Goal: Transaction & Acquisition: Purchase product/service

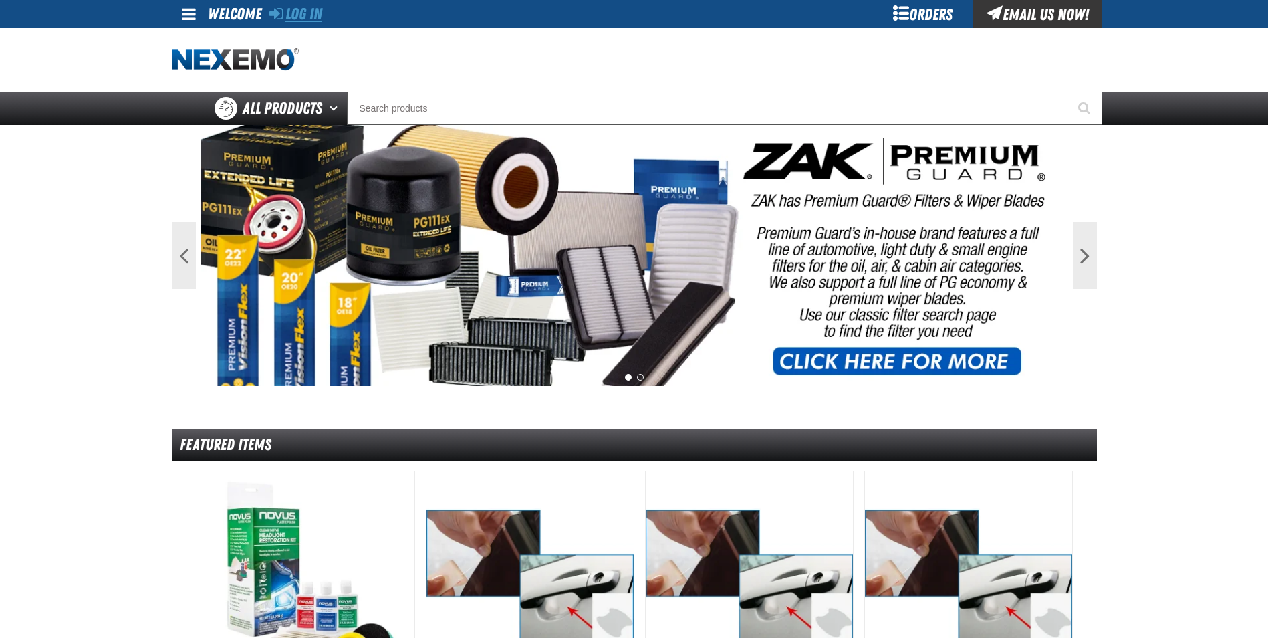
click at [299, 11] on link "Log In" at bounding box center [295, 14] width 53 height 19
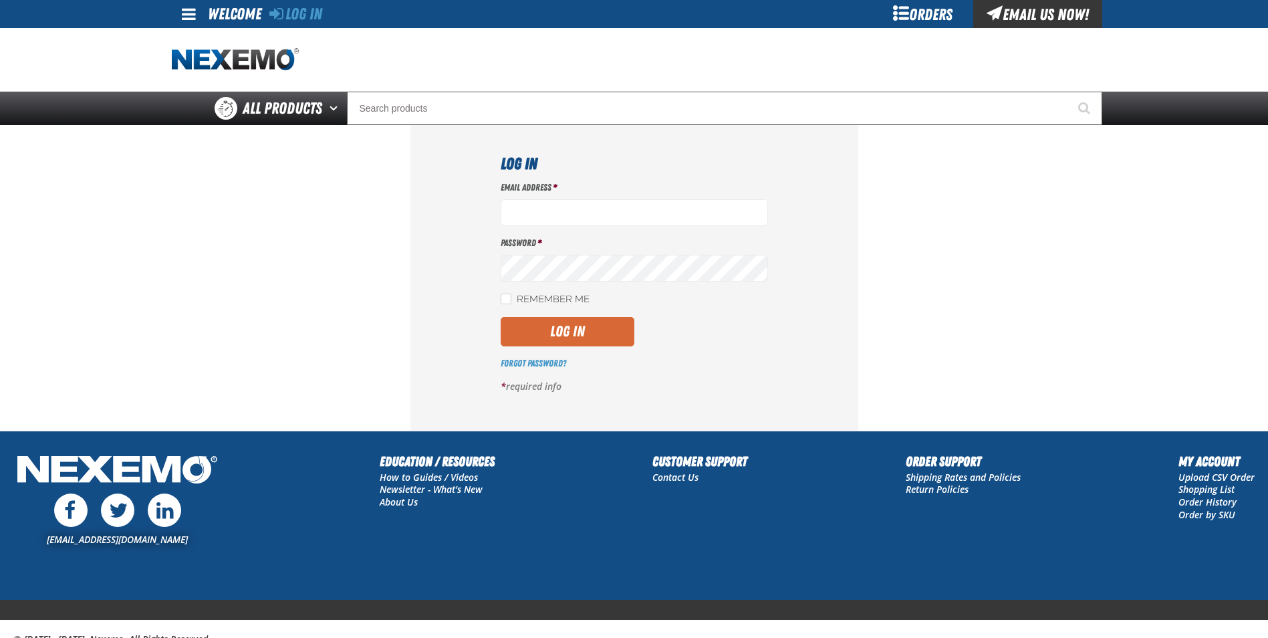
type input "rboggs01@vtaig.com"
click at [581, 330] on button "Log In" at bounding box center [568, 331] width 134 height 29
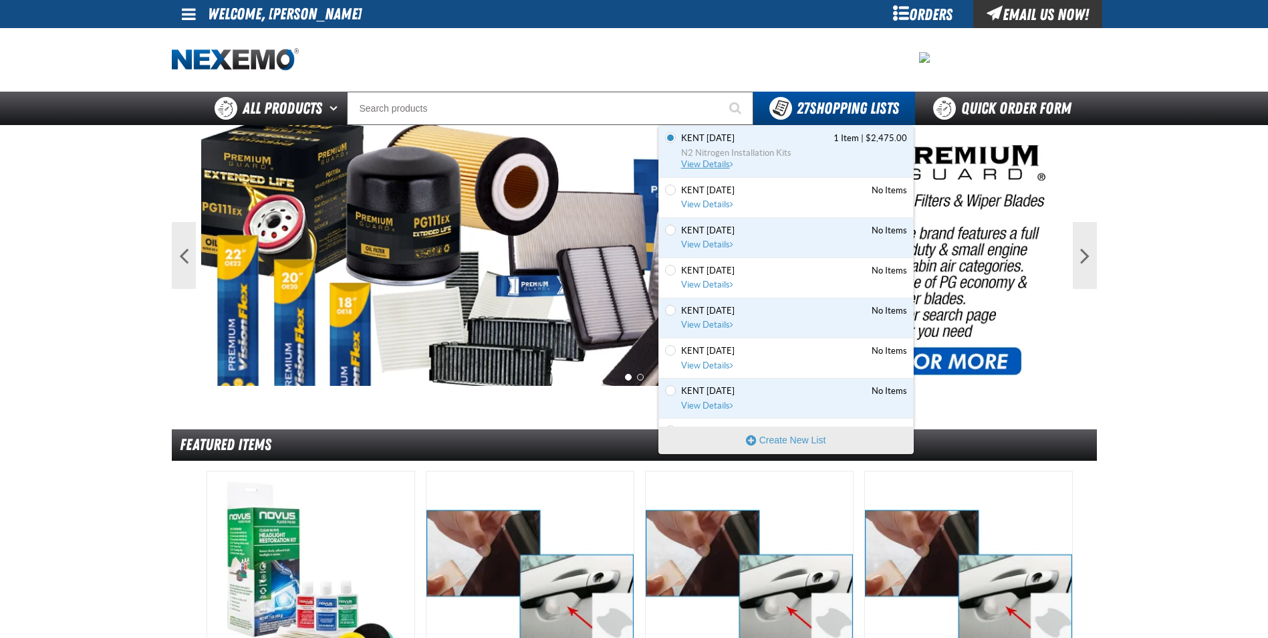
click at [743, 145] on link "Kent 9.9.2021 1 Item | $2,475.00 N2 Nitrogen Installation Kits View Details" at bounding box center [792, 151] width 229 height 38
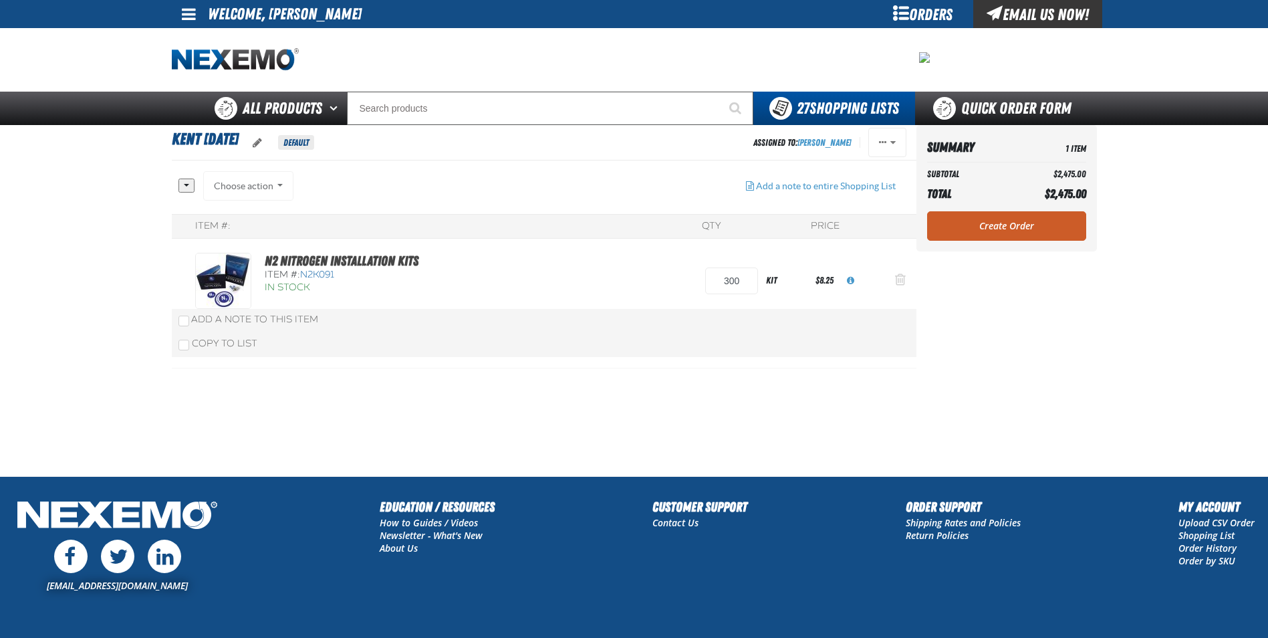
click at [897, 280] on span "Action Remove N2 Nitrogen Installation Kits from Kent 9.9.2021" at bounding box center [900, 279] width 11 height 13
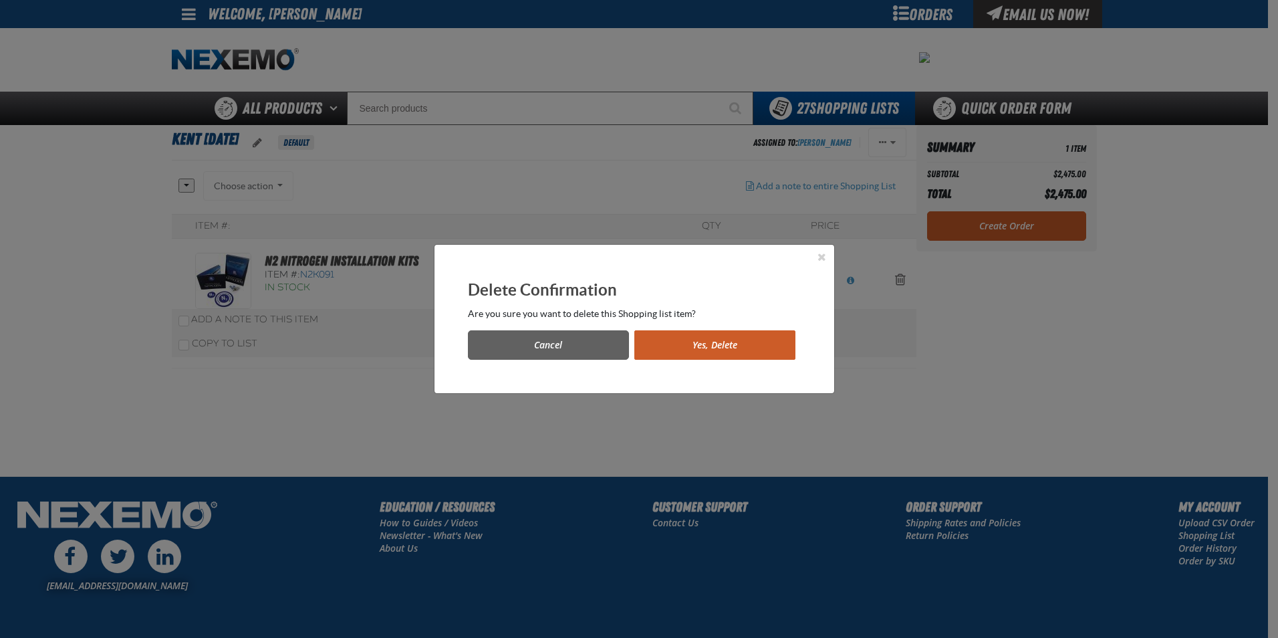
click at [719, 350] on button "Yes, Delete" at bounding box center [714, 344] width 161 height 29
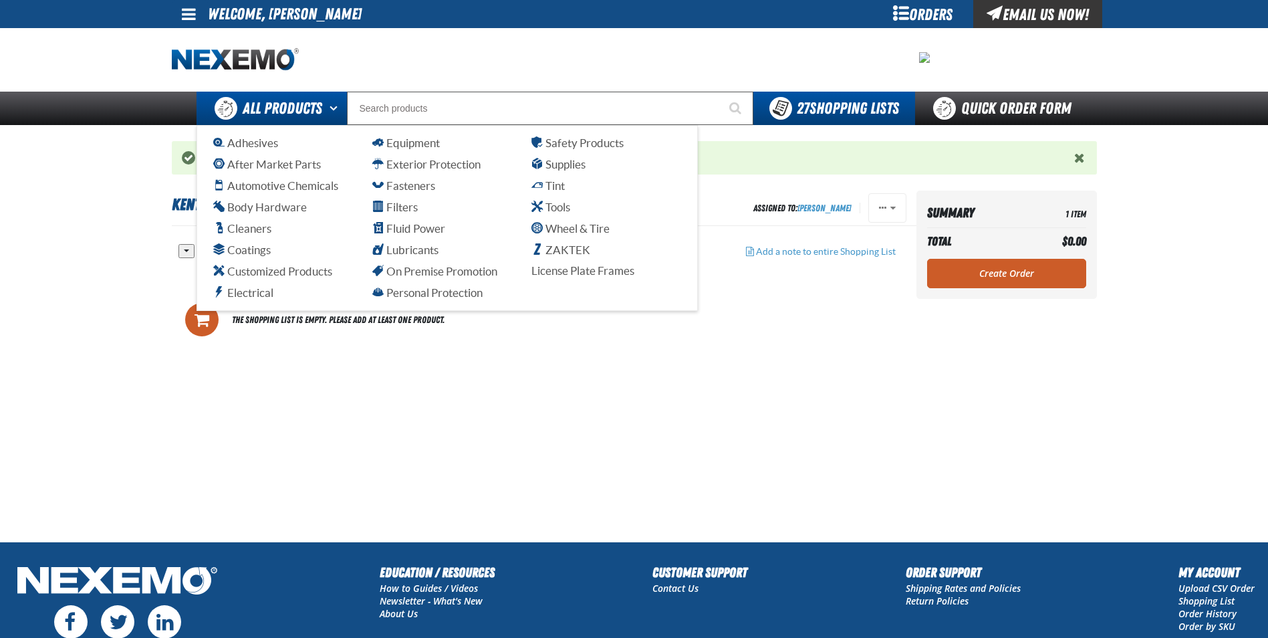
click at [293, 109] on span "All Products" at bounding box center [283, 108] width 80 height 24
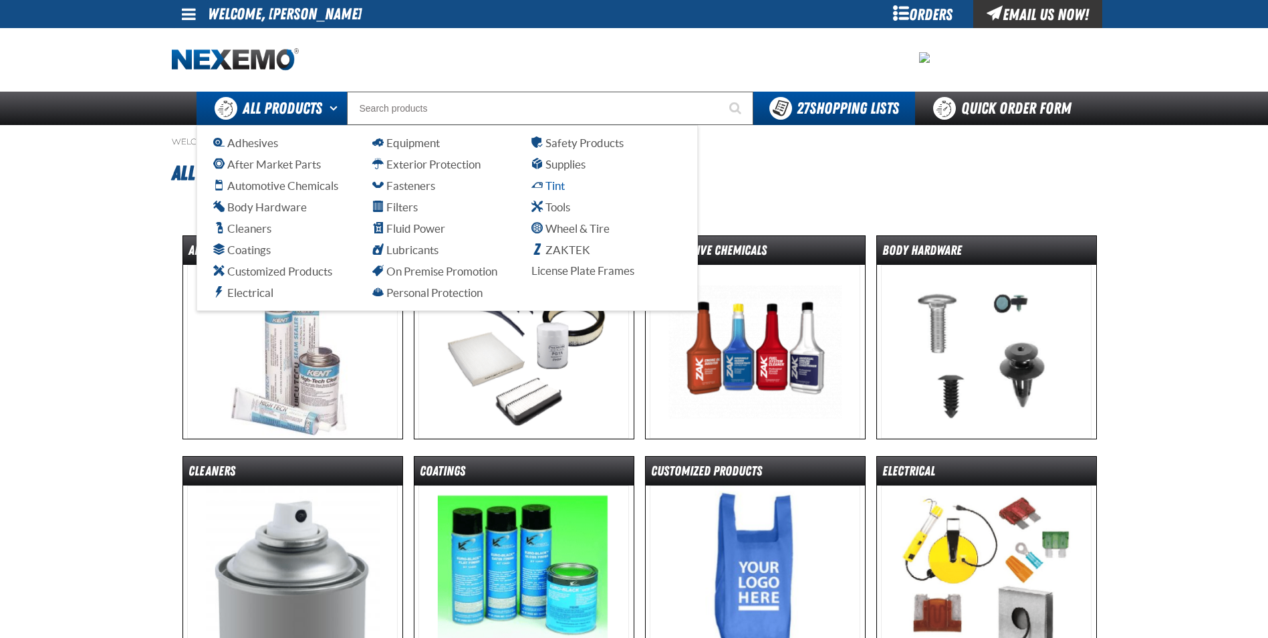
click at [549, 188] on span "Tint" at bounding box center [547, 185] width 33 height 13
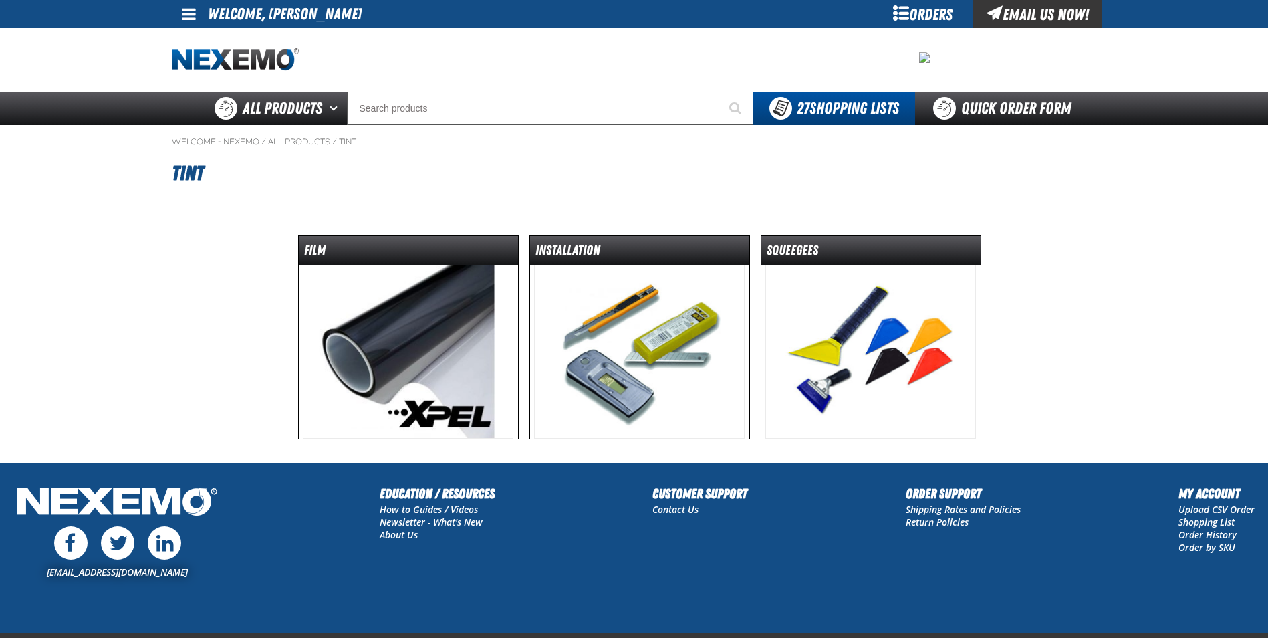
click at [420, 342] on img at bounding box center [408, 352] width 211 height 174
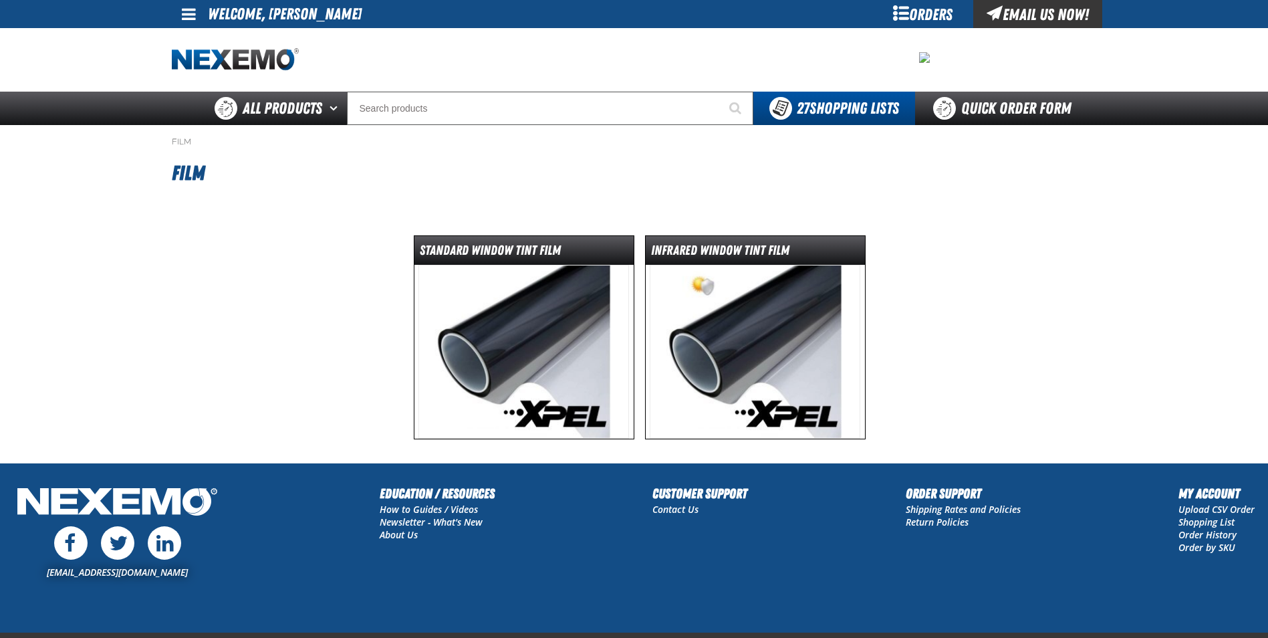
click at [470, 340] on img at bounding box center [523, 352] width 211 height 174
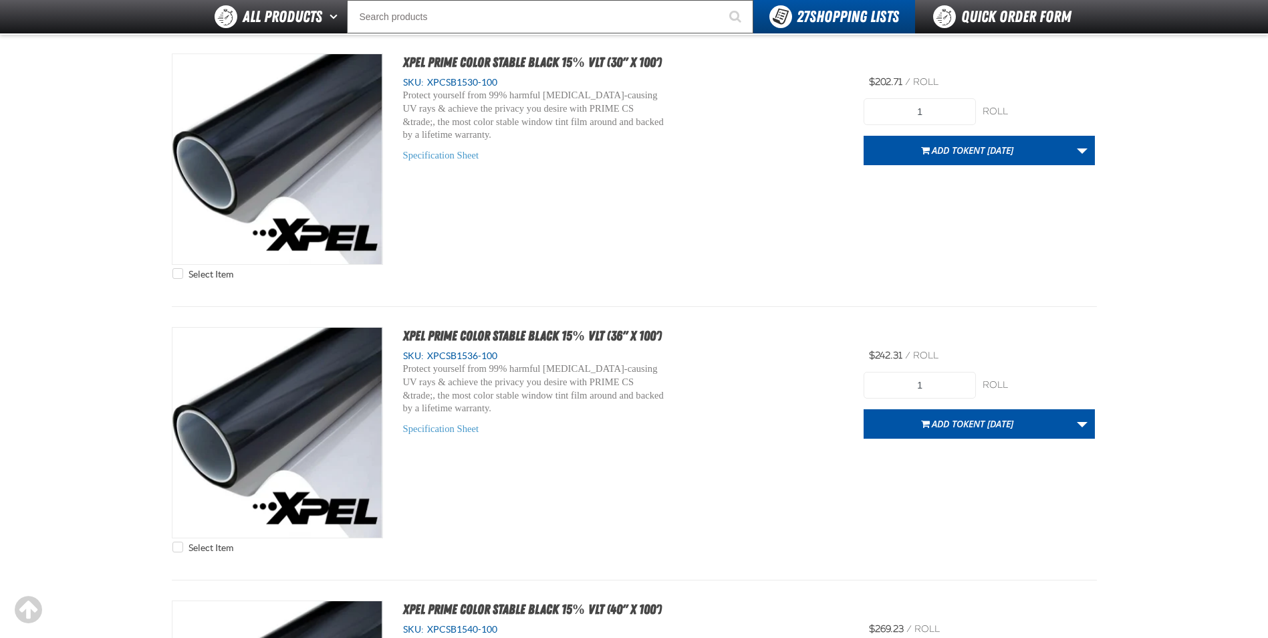
scroll to position [2406, 0]
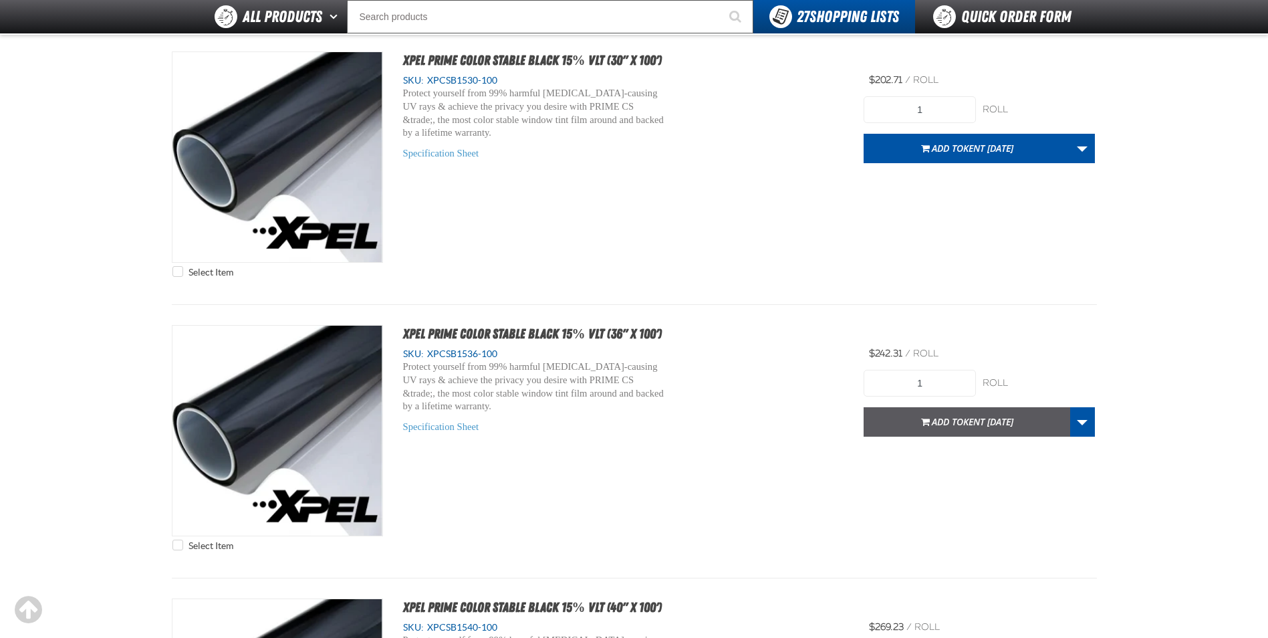
click at [963, 416] on span "Kent [DATE]" at bounding box center [988, 421] width 50 height 13
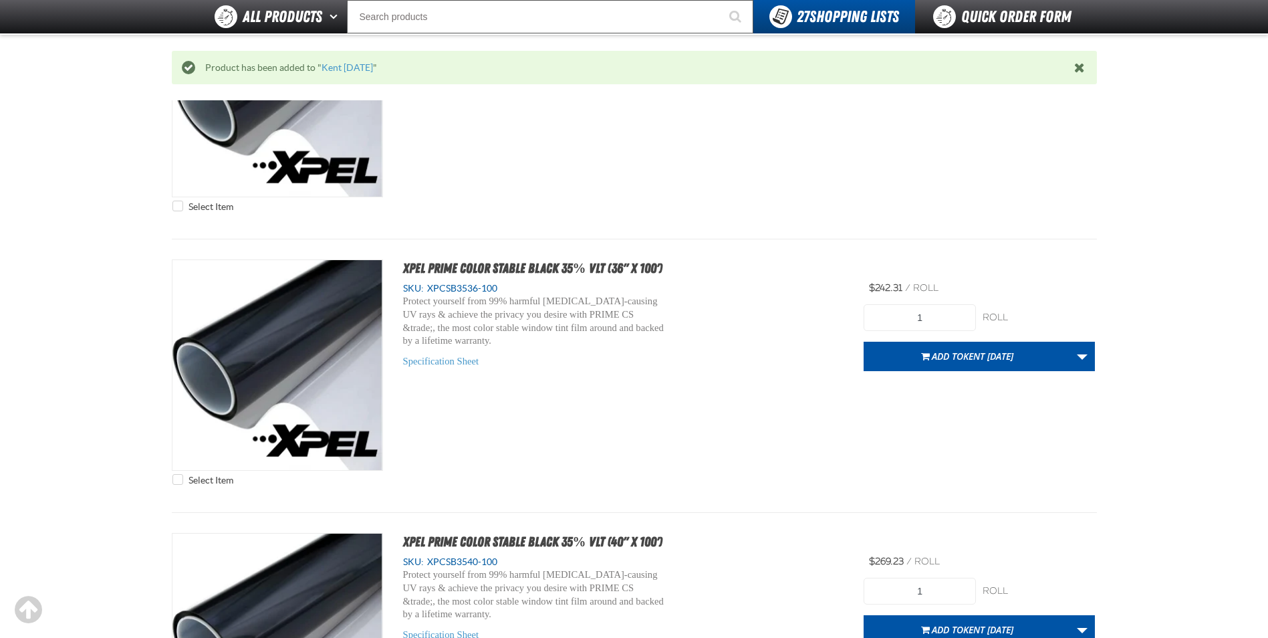
scroll to position [5279, 0]
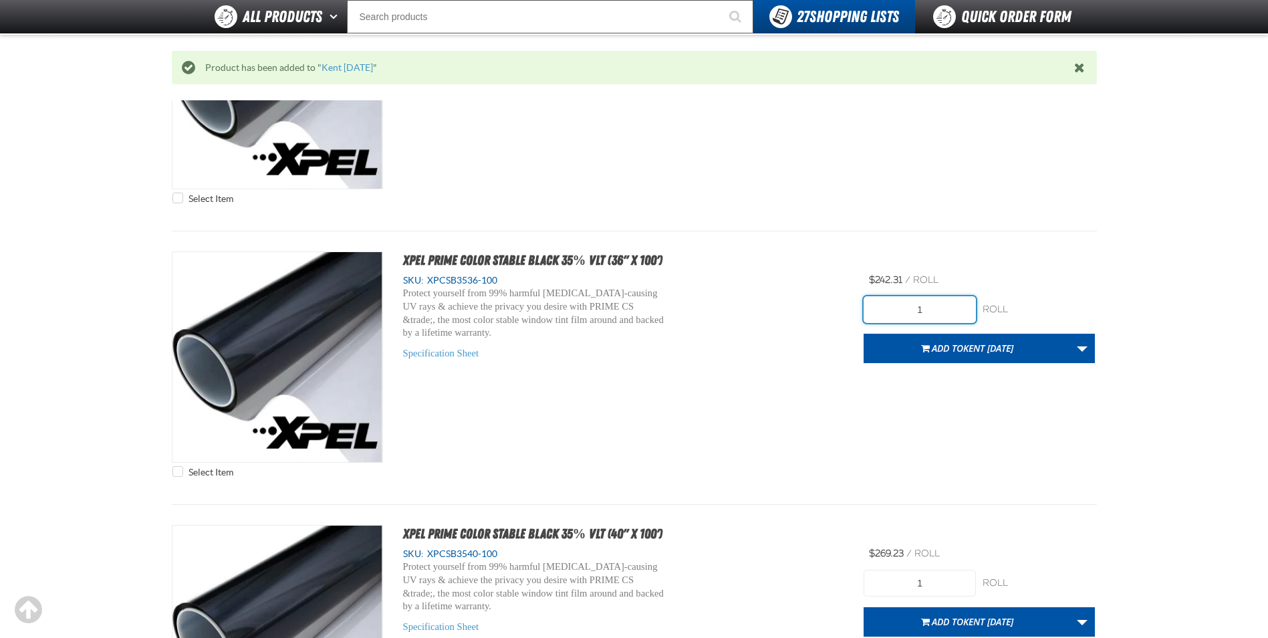
click at [936, 313] on input "1" at bounding box center [920, 309] width 112 height 27
type input "4"
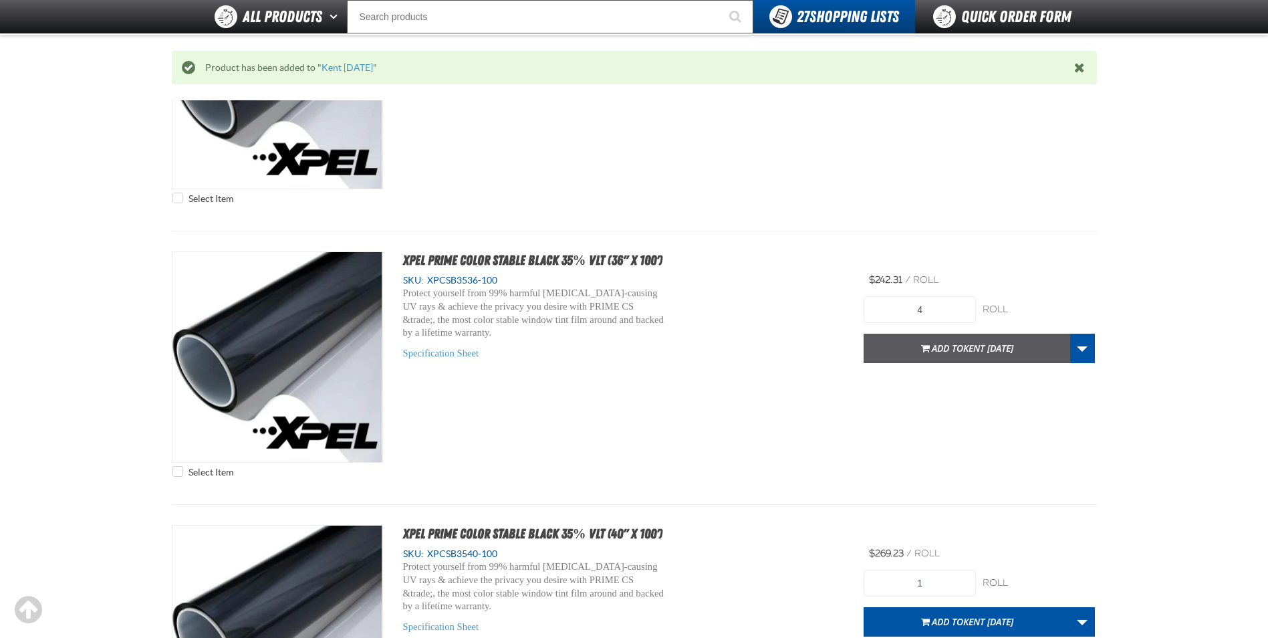
click at [942, 352] on span "Add to Kent 9.9.2021" at bounding box center [973, 348] width 82 height 13
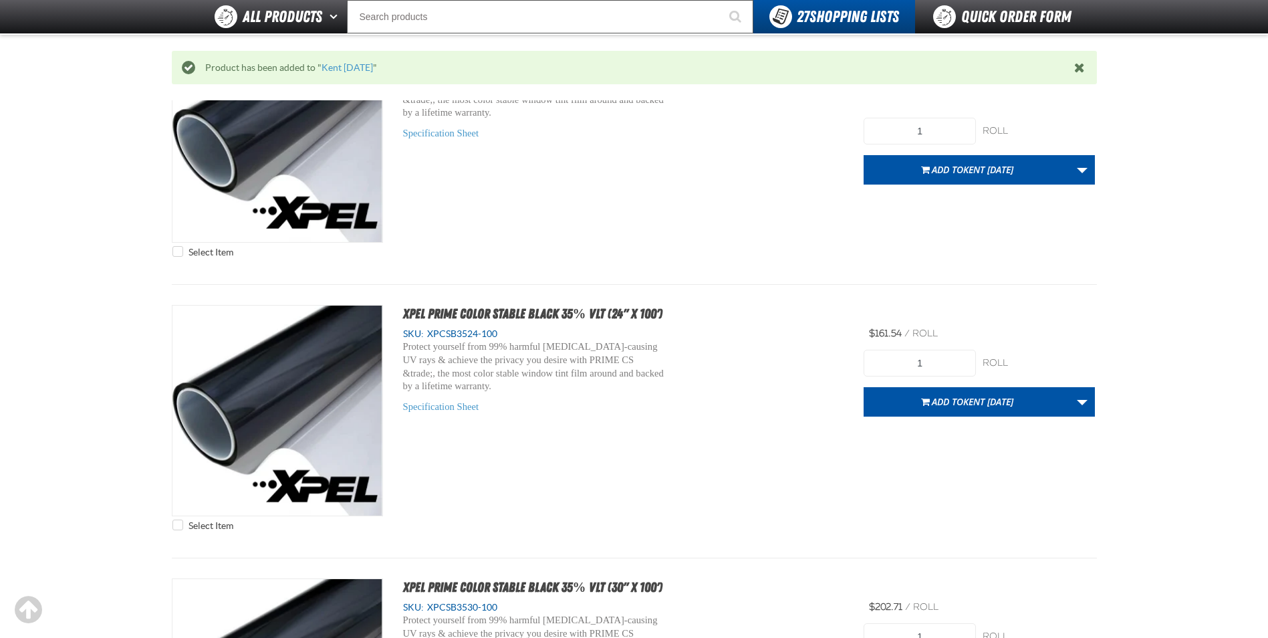
scroll to position [4677, 0]
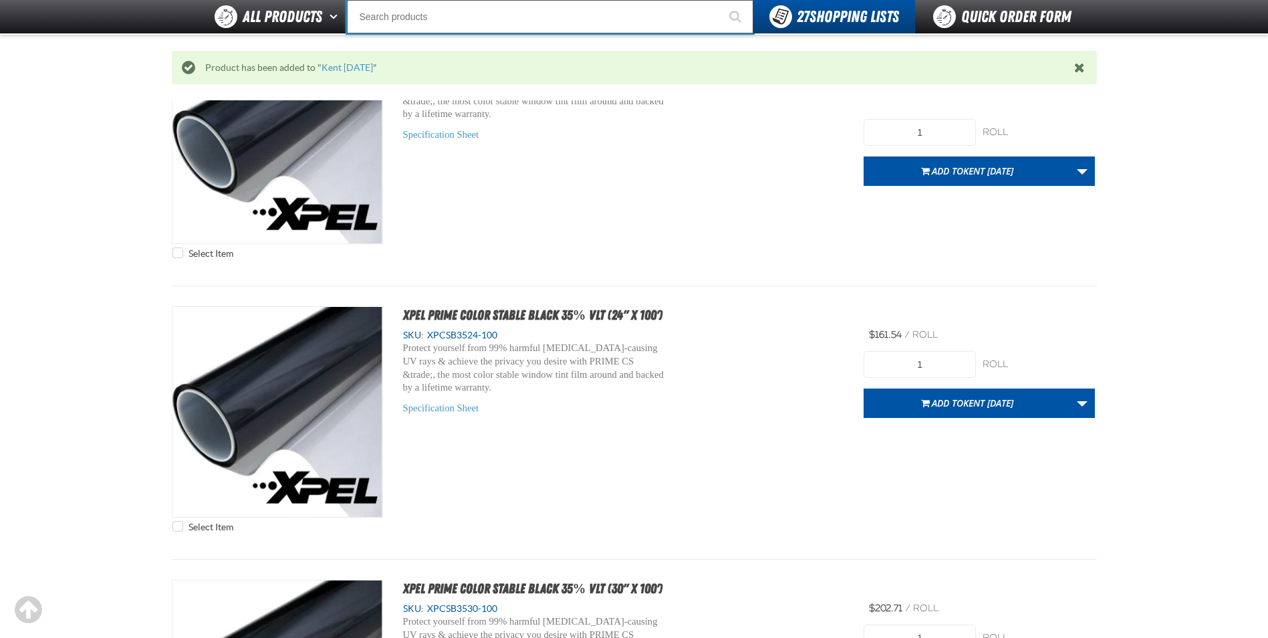
click at [412, 14] on input "Search" at bounding box center [550, 16] width 406 height 33
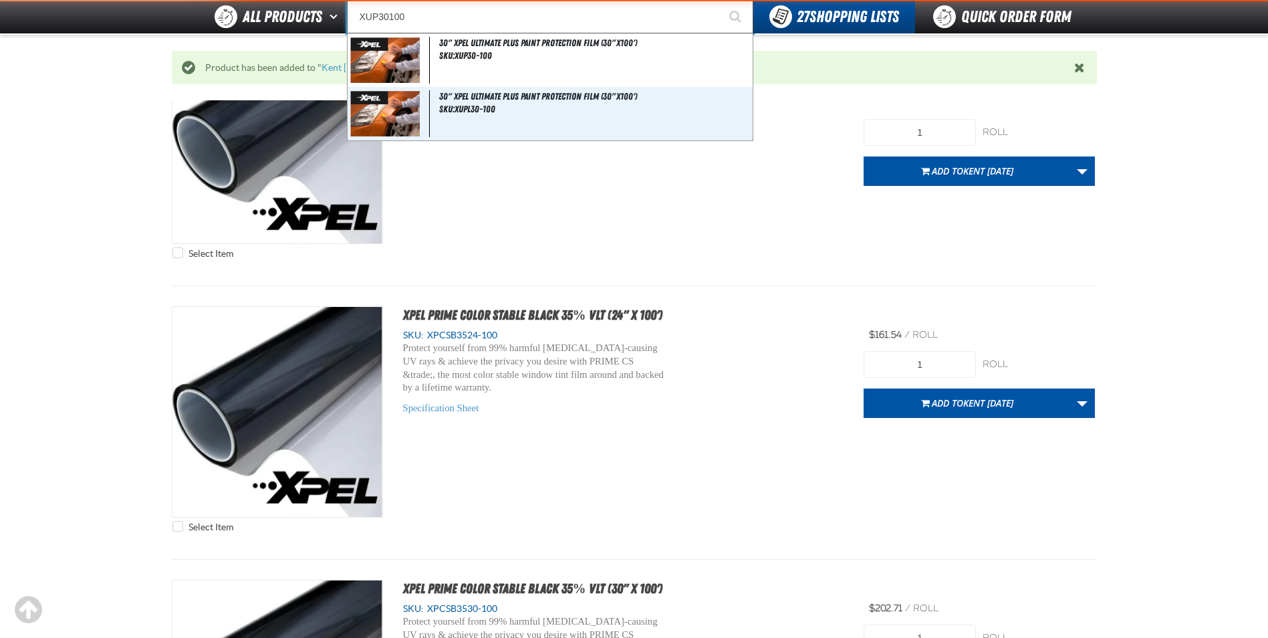
type input "XUP30100"
click at [720, 0] on button "Start Searching" at bounding box center [736, 16] width 33 height 33
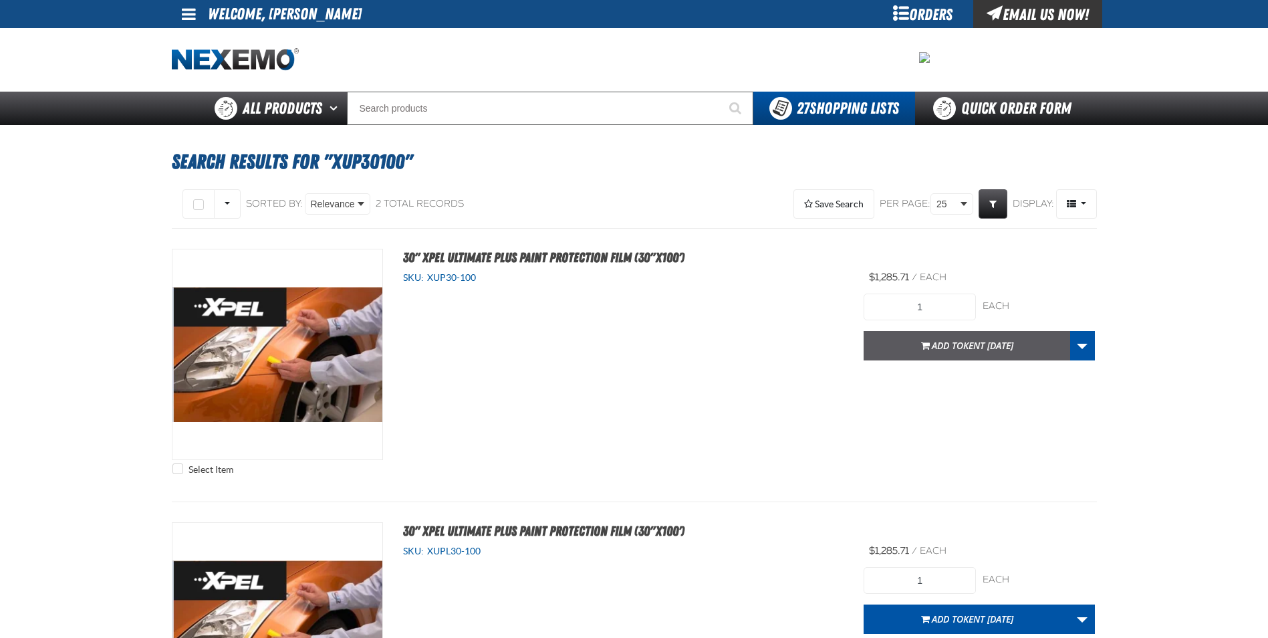
click at [963, 350] on span "Kent [DATE]" at bounding box center [988, 345] width 50 height 13
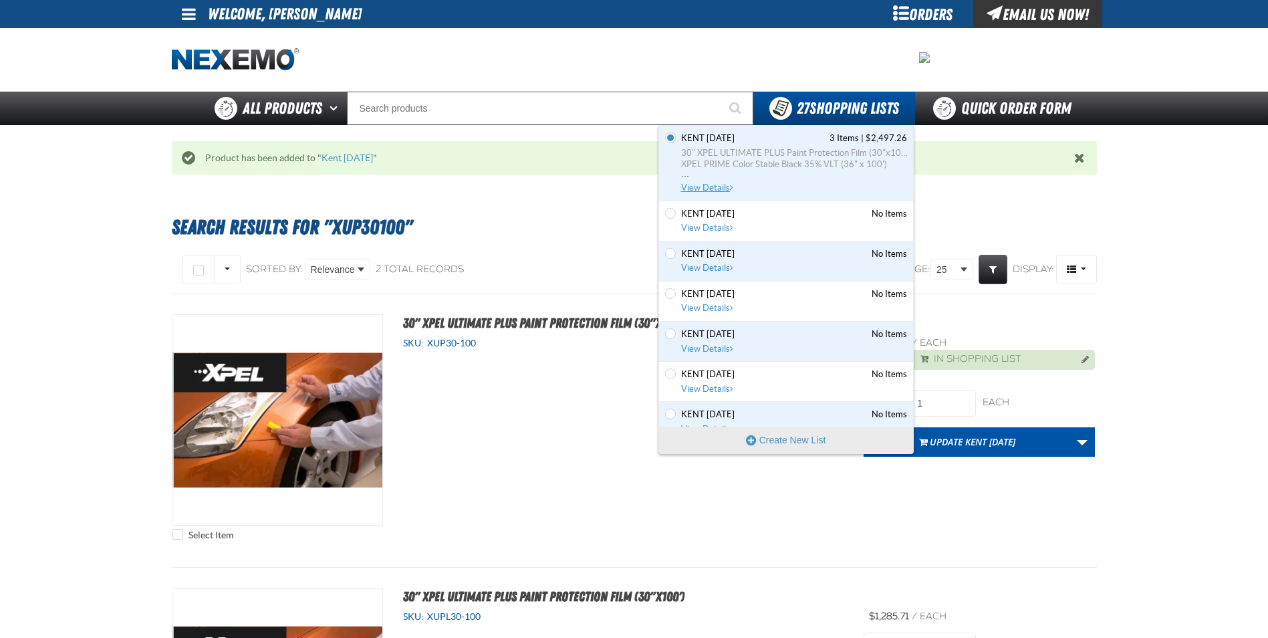
click at [753, 178] on span "30" XPEL ULTIMATE PLUS Paint Protection Film (30"x100') XPEL PRIME Color Stable…" at bounding box center [794, 164] width 226 height 35
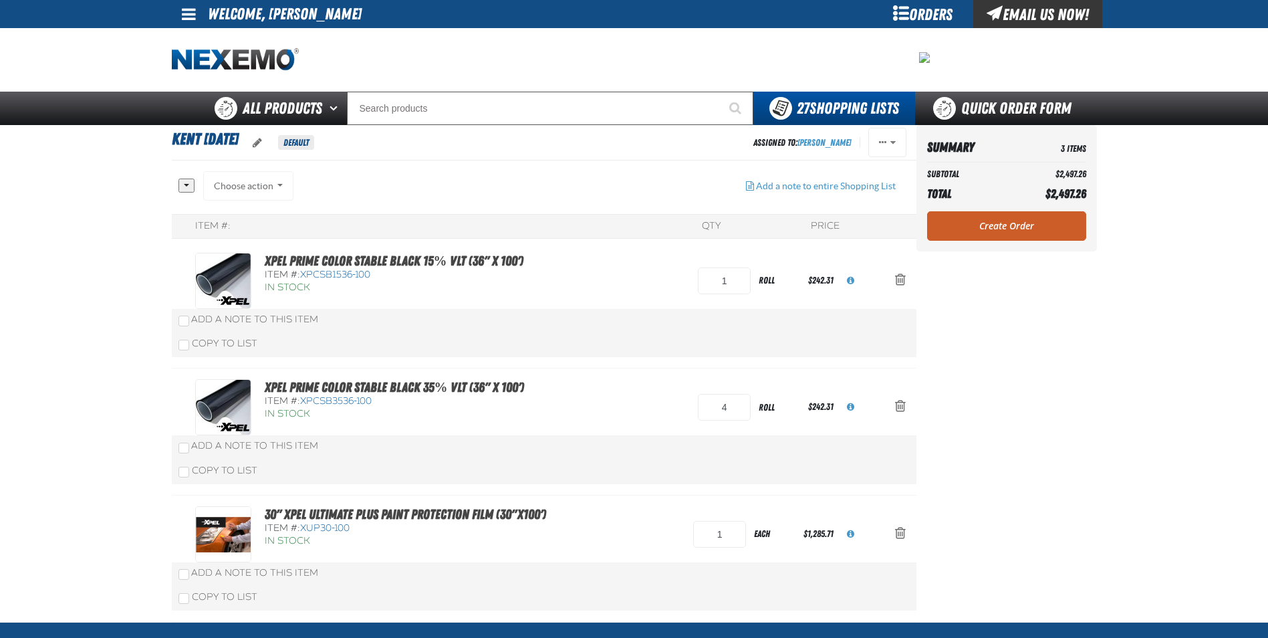
click at [70, 414] on main "Kent [DATE] Default Assigned To: [PERSON_NAME] Reassign Duplicate Delete" at bounding box center [634, 373] width 1268 height 497
click at [1023, 231] on link "Create Order" at bounding box center [1006, 225] width 159 height 29
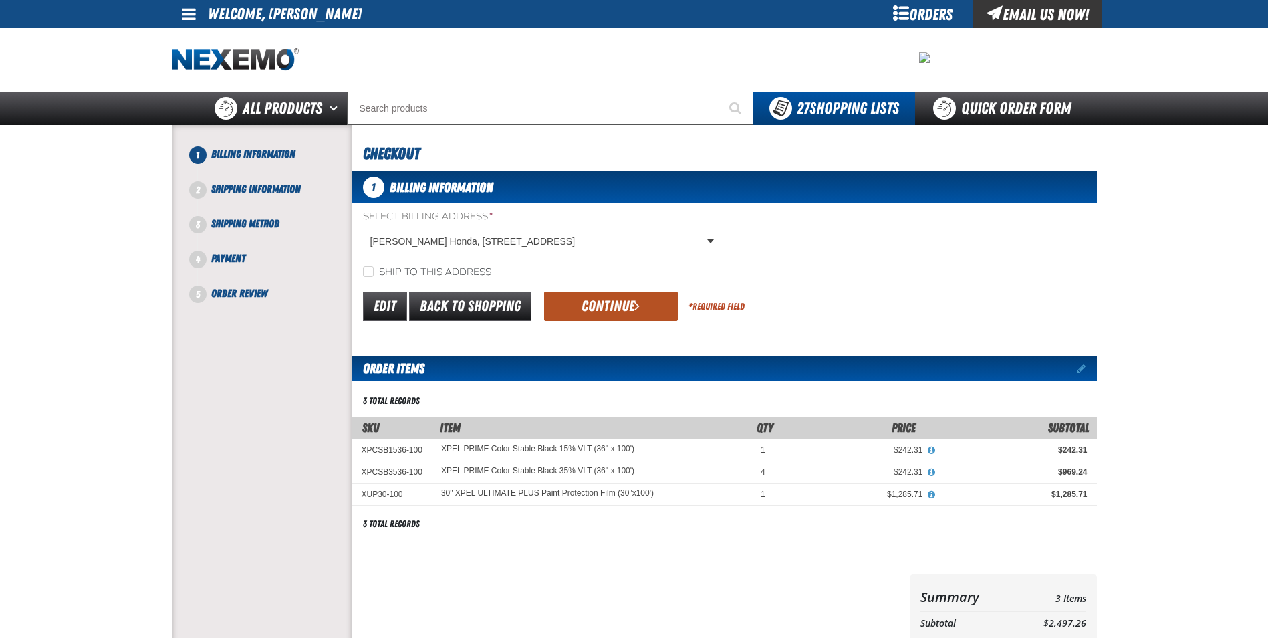
click at [596, 306] on button "Continue" at bounding box center [611, 305] width 134 height 29
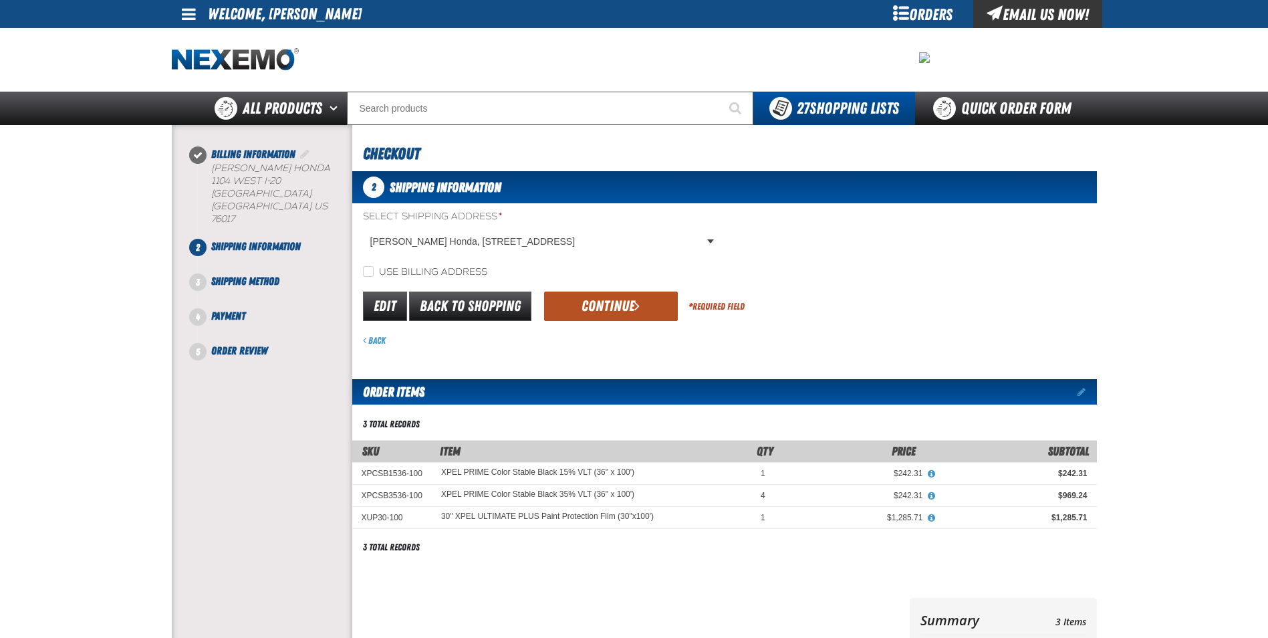
click at [593, 301] on button "Continue" at bounding box center [611, 305] width 134 height 29
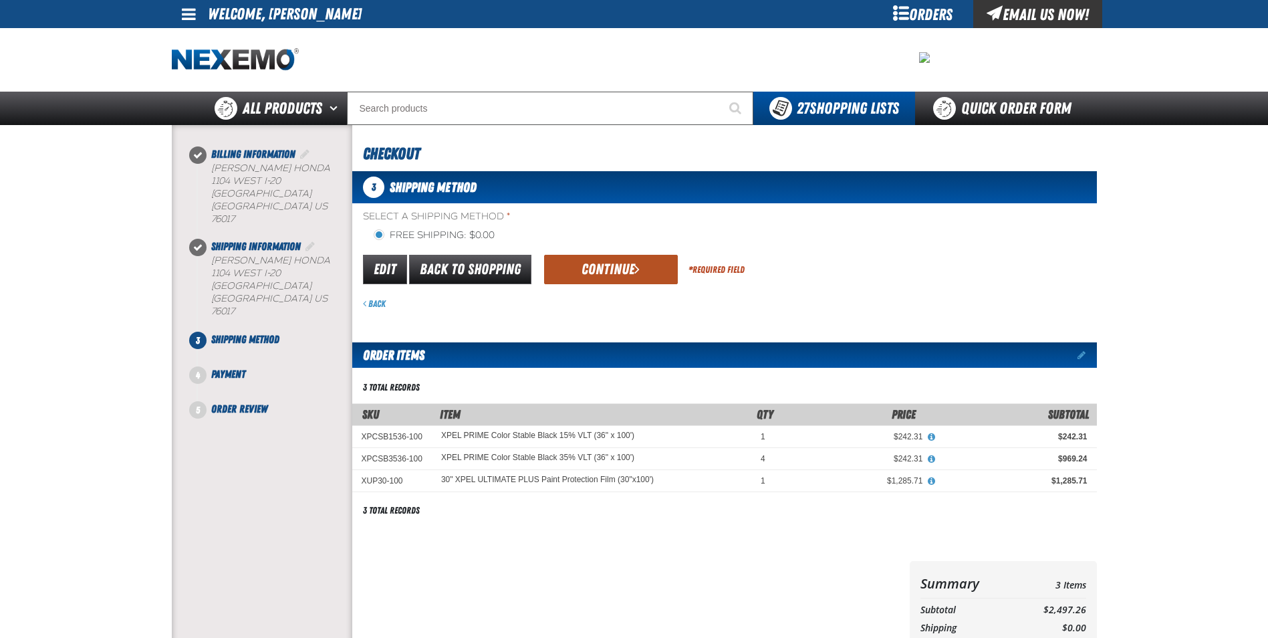
click at [599, 269] on button "Continue" at bounding box center [611, 269] width 134 height 29
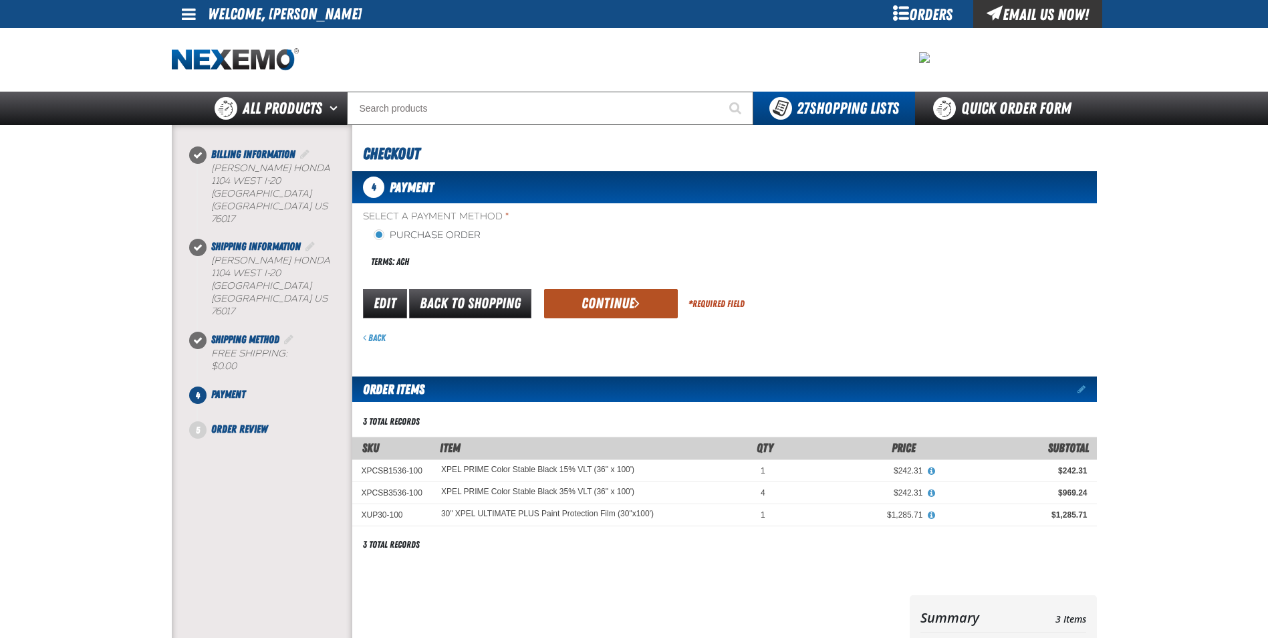
click at [626, 318] on button "Continue" at bounding box center [611, 303] width 134 height 29
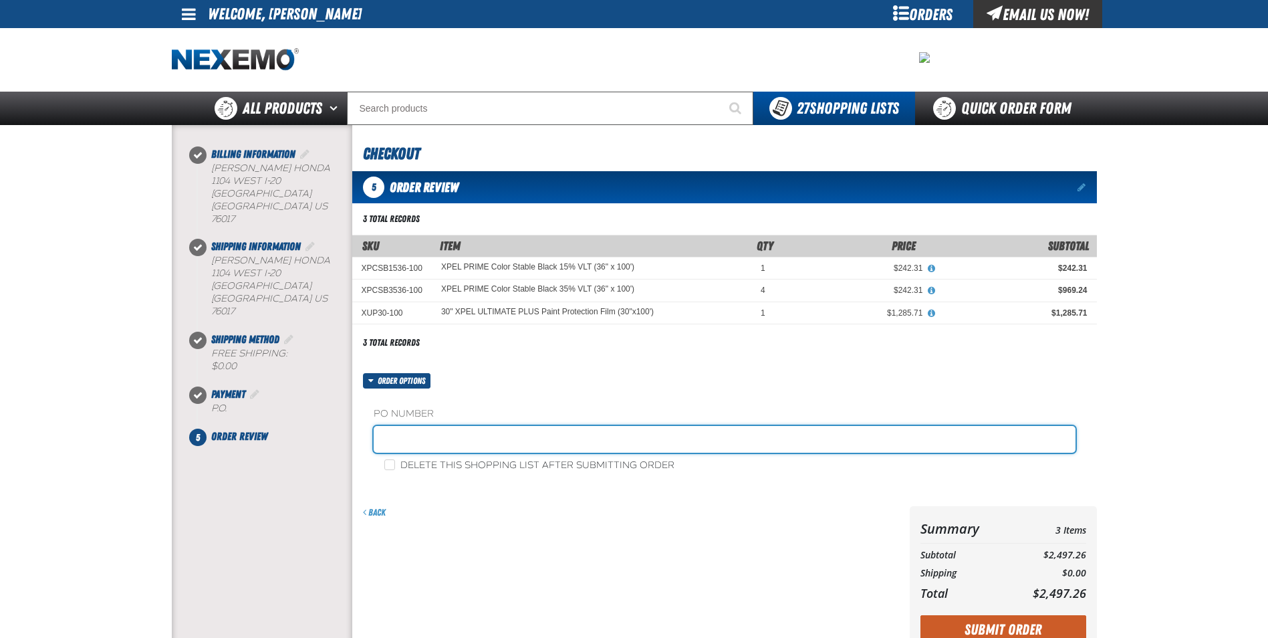
drag, startPoint x: 383, startPoint y: 439, endPoint x: 406, endPoint y: 434, distance: 23.3
click at [390, 438] on input "text" at bounding box center [725, 439] width 702 height 27
paste input "181736"
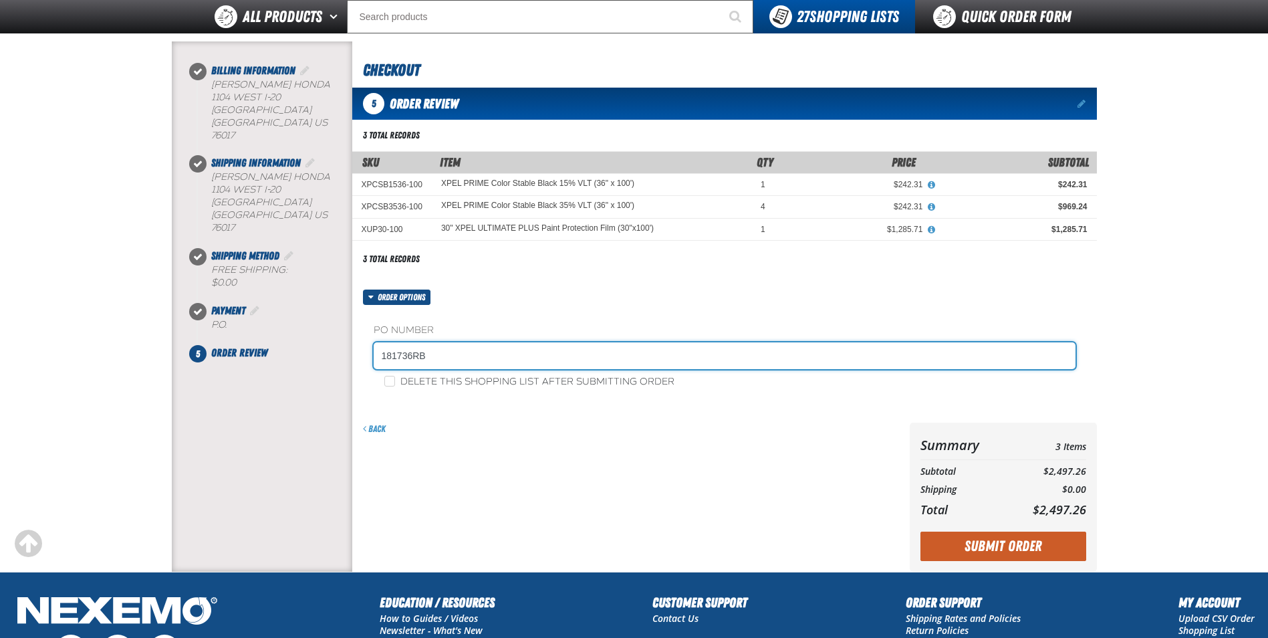
scroll to position [201, 0]
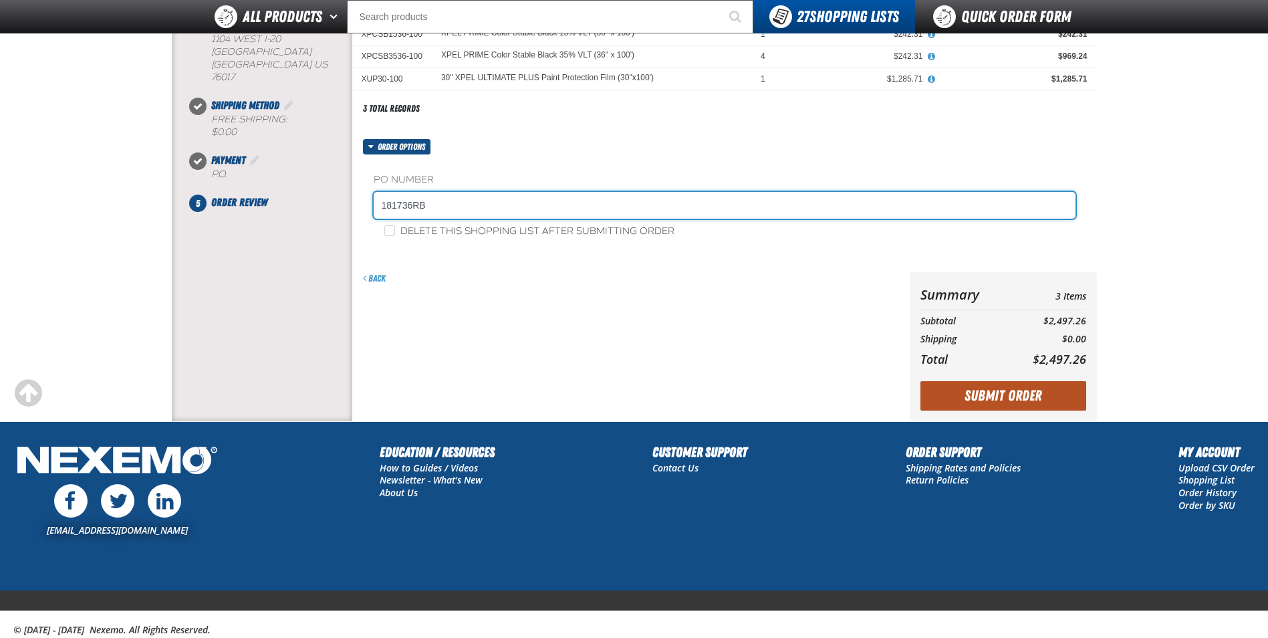
type input "181736RB"
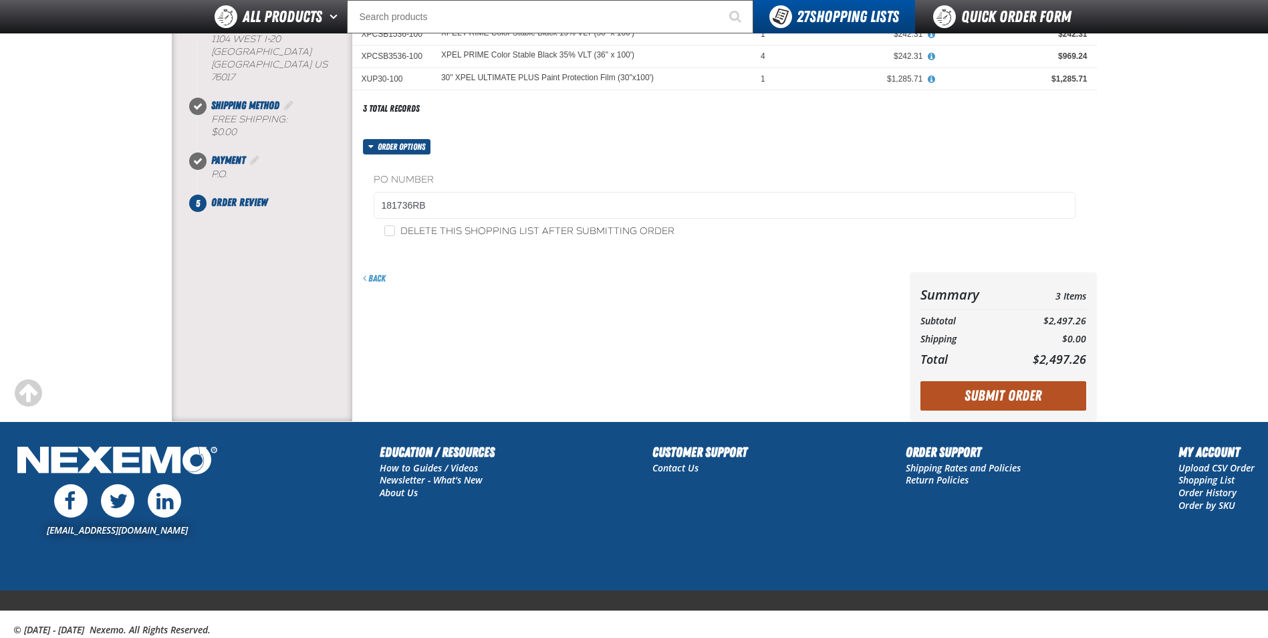
click at [996, 396] on button "Submit Order" at bounding box center [1003, 395] width 166 height 29
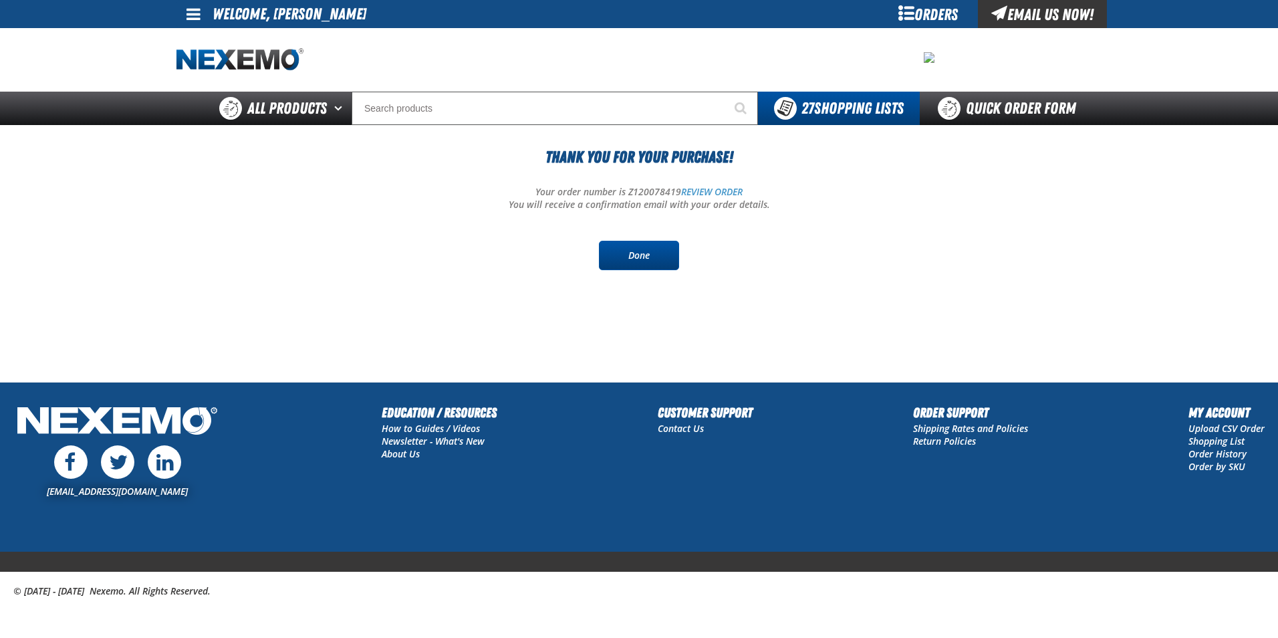
click at [647, 255] on link "Done" at bounding box center [639, 255] width 80 height 29
